Goal: Find contact information: Find contact information

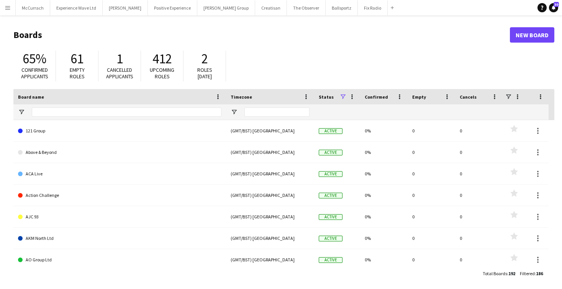
click at [3, 5] on button "Menu" at bounding box center [7, 7] width 15 height 15
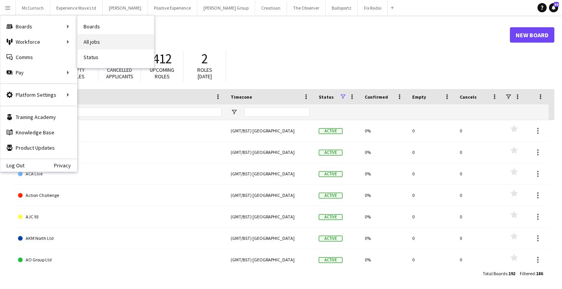
click at [102, 38] on link "All jobs" at bounding box center [115, 41] width 77 height 15
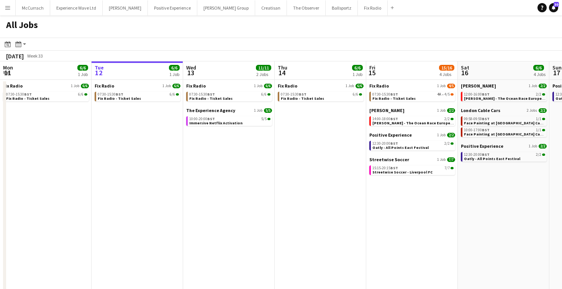
scroll to position [0, 0]
click at [11, 9] on button "Menu" at bounding box center [7, 7] width 15 height 15
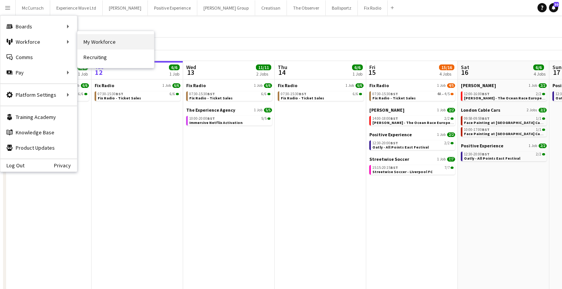
click at [96, 43] on link "My Workforce" at bounding box center [115, 41] width 77 height 15
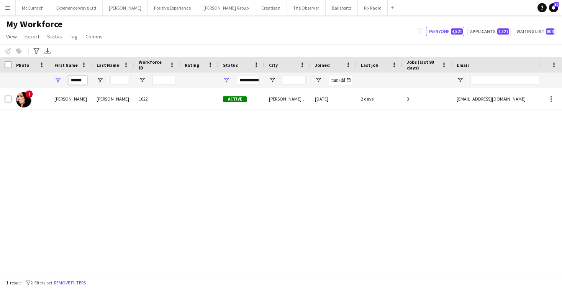
click at [75, 81] on input "******" at bounding box center [77, 80] width 19 height 9
type input "*****"
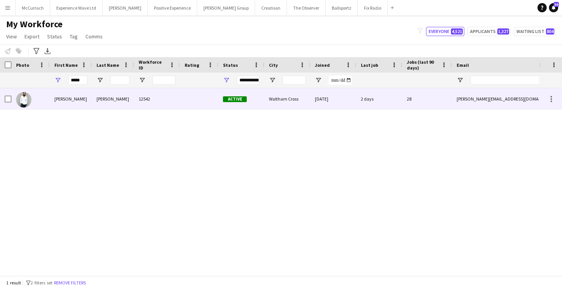
click at [117, 100] on div "[PERSON_NAME]" at bounding box center [113, 98] width 42 height 21
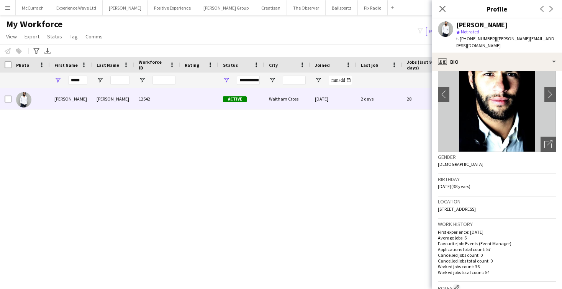
scroll to position [65, 0]
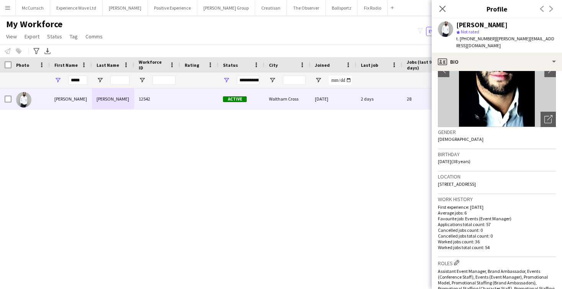
drag, startPoint x: 521, startPoint y: 177, endPoint x: 436, endPoint y: 178, distance: 85.9
click at [435, 178] on app-crew-profile-bio "chevron-left chevron-right Open photos pop-in Gender [DEMOGRAPHIC_DATA] Birthda…" at bounding box center [497, 180] width 130 height 218
copy span "[STREET_ADDRESS]"
